Goal: Task Accomplishment & Management: Use online tool/utility

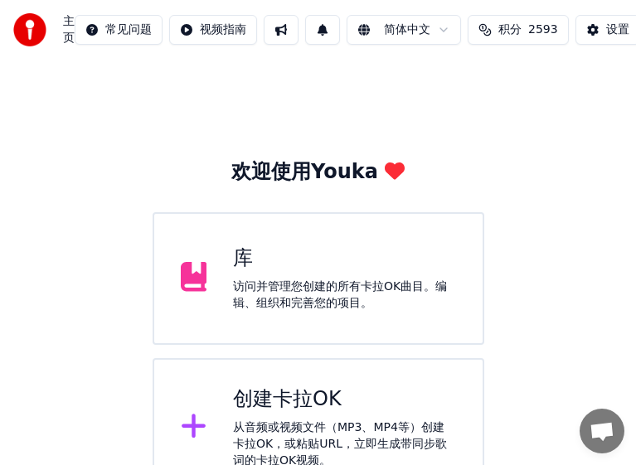
click at [401, 409] on div "创建卡拉OK" at bounding box center [344, 399] width 223 height 27
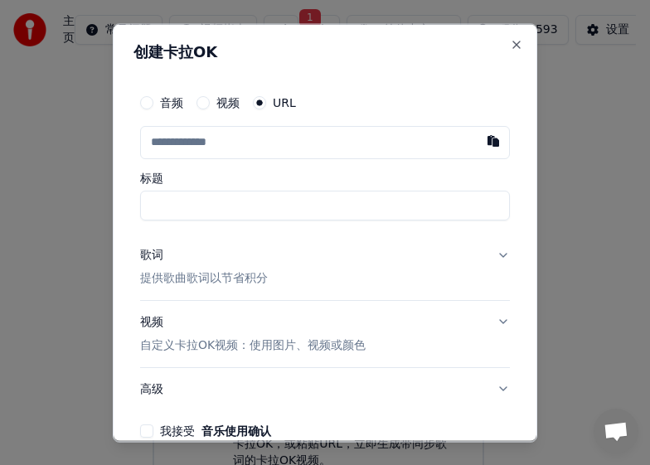
click at [283, 147] on input "text" at bounding box center [325, 141] width 370 height 33
click at [477, 143] on button "button" at bounding box center [493, 140] width 33 height 30
type input "**********"
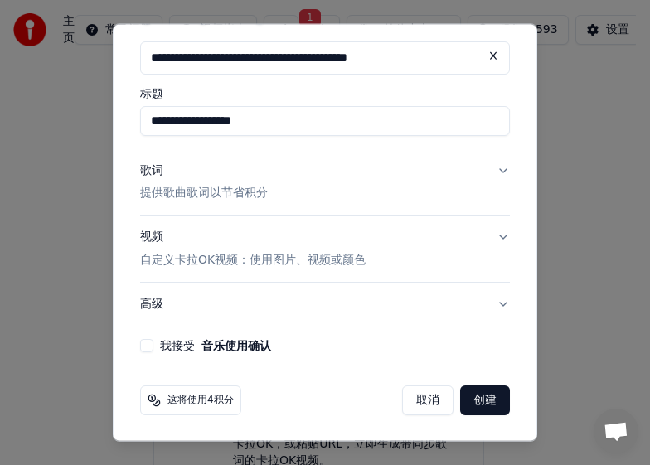
scroll to position [85, 0]
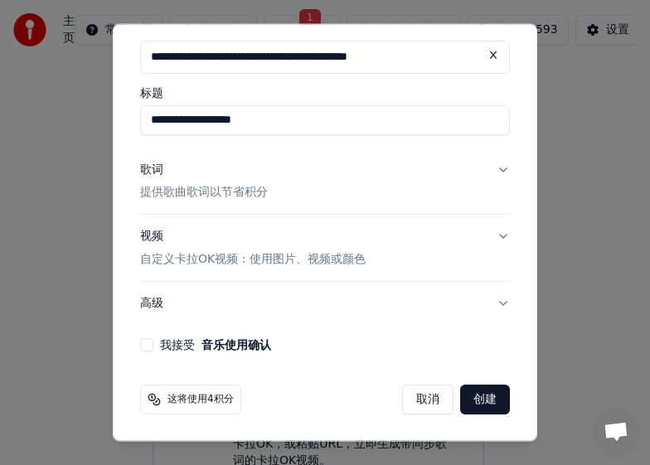
click at [148, 345] on button "我接受 音乐使用确认" at bounding box center [146, 344] width 13 height 13
click at [462, 398] on button "创建" at bounding box center [485, 400] width 50 height 30
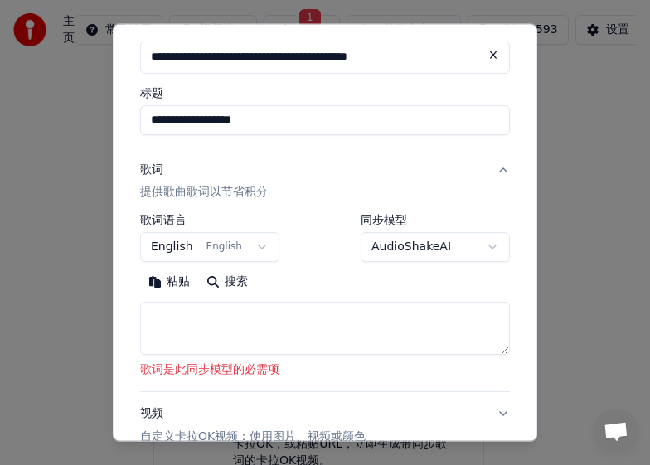
click at [153, 317] on textarea at bounding box center [325, 328] width 370 height 53
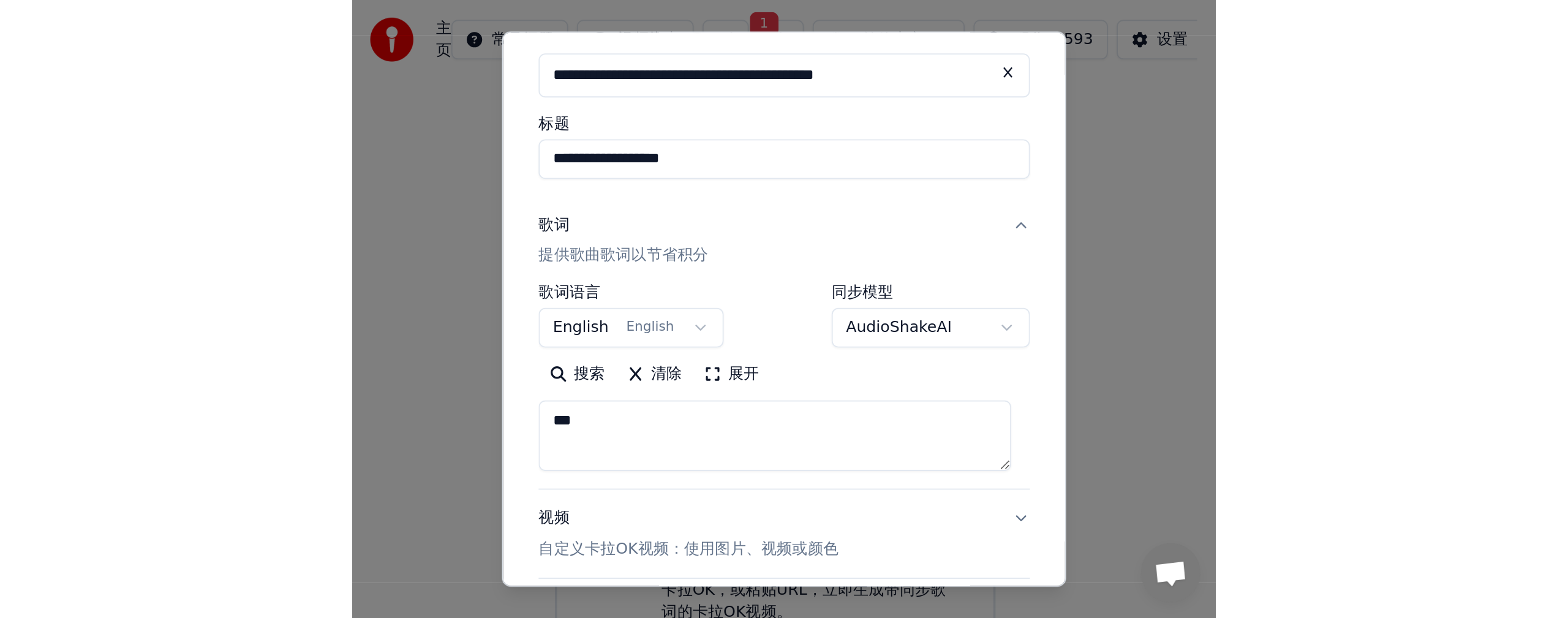
scroll to position [177, 0]
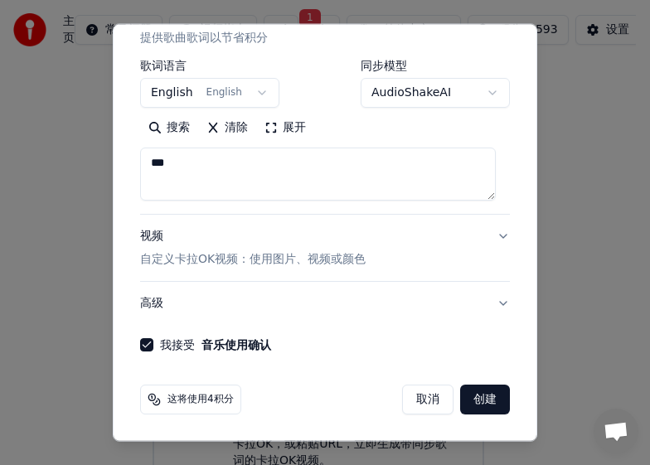
type textarea "**"
click at [474, 404] on button "创建" at bounding box center [485, 400] width 50 height 30
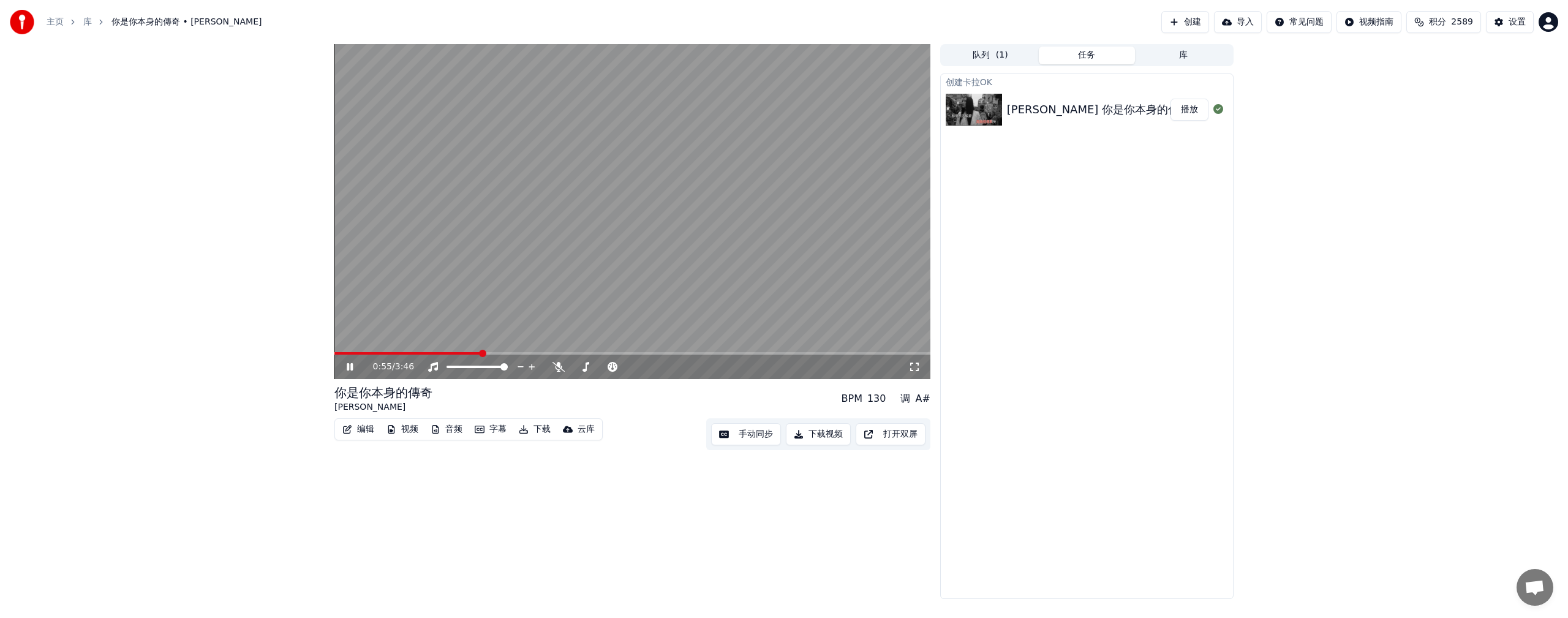
click at [479, 343] on video at bounding box center [632, 212] width 596 height 335
click at [479, 343] on span at bounding box center [683, 353] width 7 height 7
click at [479, 343] on div "编辑 视频 音频 字幕 下载 云库 手动同步 下载视频 打开双屏" at bounding box center [632, 433] width 596 height 32
click at [348, 343] on icon at bounding box center [349, 367] width 7 height 9
click at [479, 343] on icon at bounding box center [558, 366] width 13 height 10
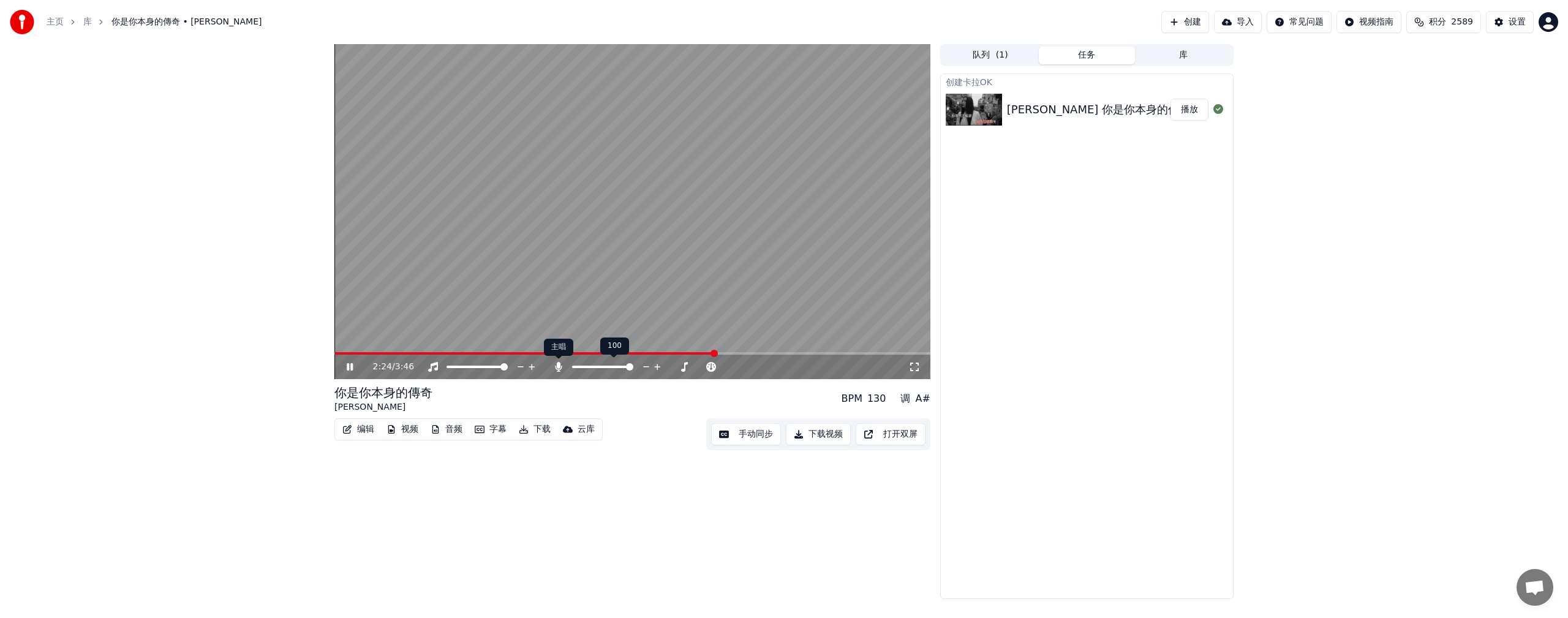
click at [479, 343] on icon at bounding box center [558, 366] width 7 height 10
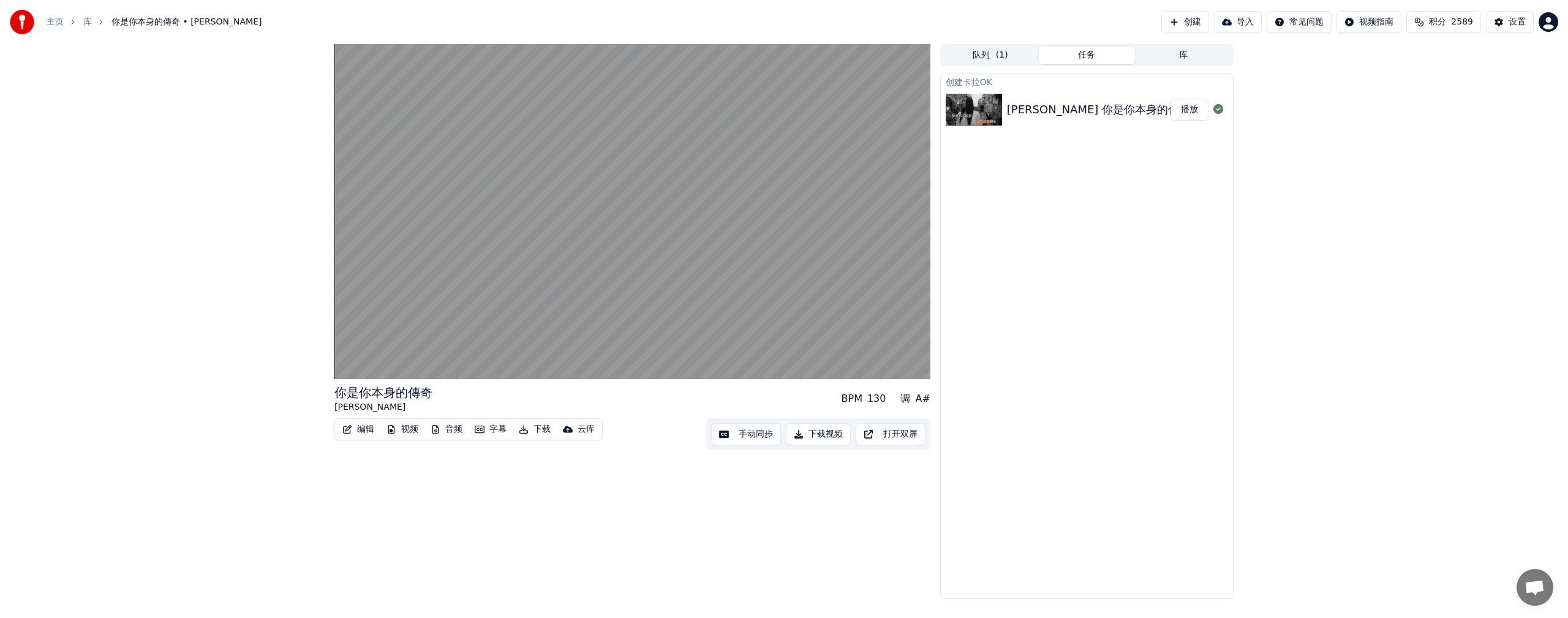
click at [479, 343] on button "下载" at bounding box center [535, 429] width 41 height 17
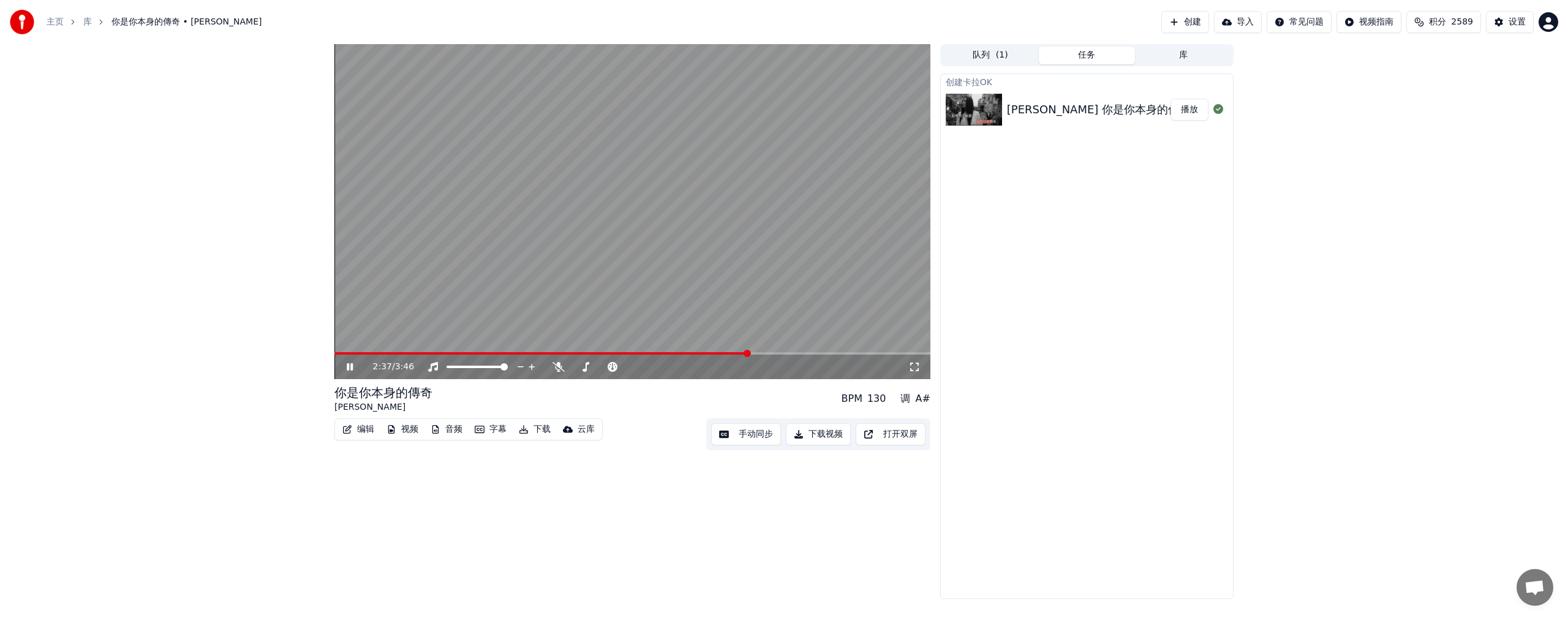
click at [346, 343] on video at bounding box center [632, 212] width 596 height 335
click at [364, 343] on span at bounding box center [367, 353] width 7 height 7
click at [343, 343] on video at bounding box center [632, 212] width 596 height 335
click at [344, 343] on span at bounding box center [340, 353] width 10 height 2
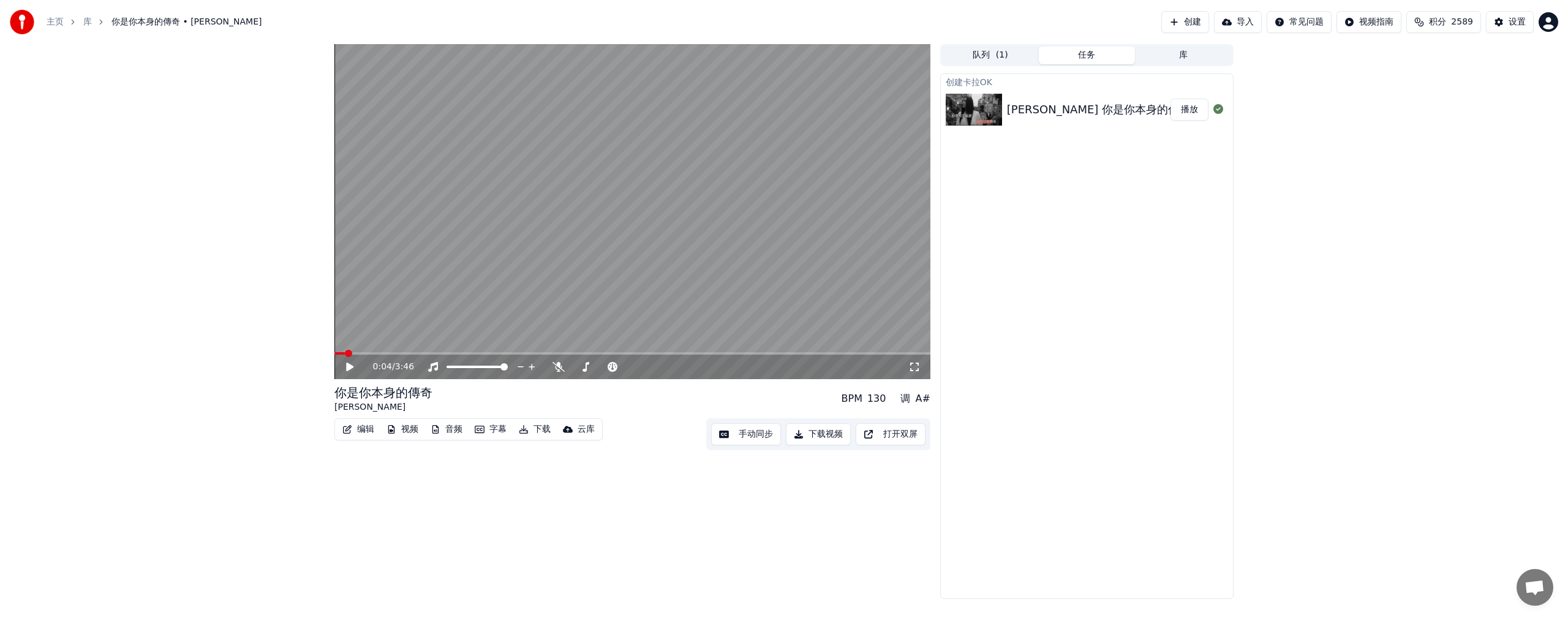
click at [346, 343] on icon at bounding box center [358, 366] width 29 height 10
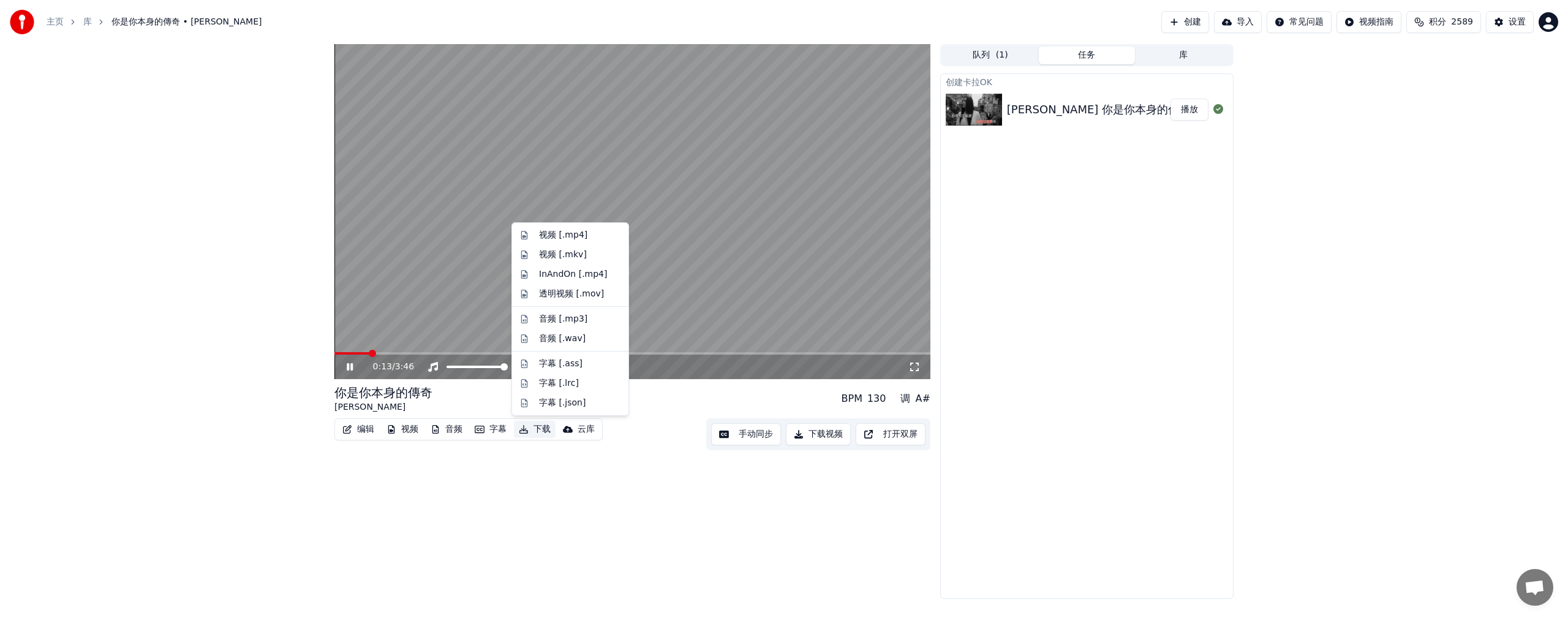
click at [479, 343] on button "下载" at bounding box center [535, 429] width 41 height 17
click at [479, 236] on div "视频 [.mp4]" at bounding box center [564, 235] width 49 height 13
